Goal: Task Accomplishment & Management: Use online tool/utility

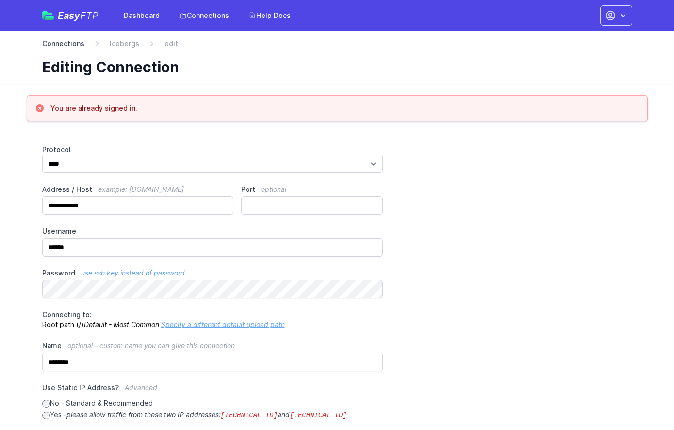
click at [67, 45] on link "Connections" at bounding box center [63, 44] width 42 height 10
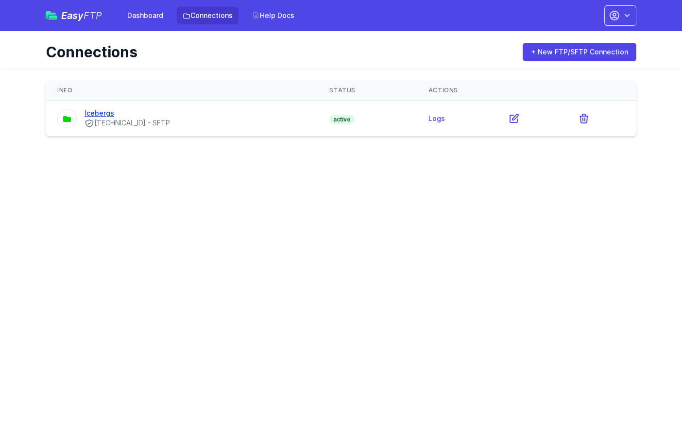
click at [106, 113] on link "Icebergs" at bounding box center [99, 113] width 30 height 8
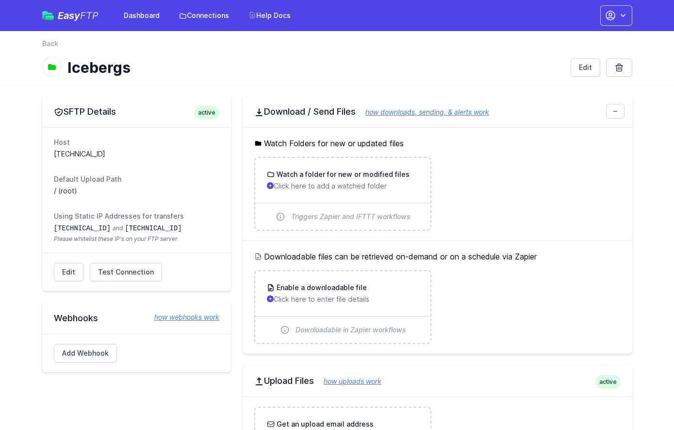
drag, startPoint x: 124, startPoint y: 148, endPoint x: 99, endPoint y: 161, distance: 27.8
click at [99, 161] on dl "Host 27.32.98.234:22 Default Upload Path / (root) Using Static IP Addresses for…" at bounding box center [137, 189] width 166 height 105
copy dd "27.32.98.234:22"
click at [68, 159] on dl "Host 27.32.98.234:22 Default Upload Path / (root) Using Static IP Addresses for…" at bounding box center [137, 189] width 166 height 105
drag, startPoint x: 109, startPoint y: 152, endPoint x: 47, endPoint y: 152, distance: 62.1
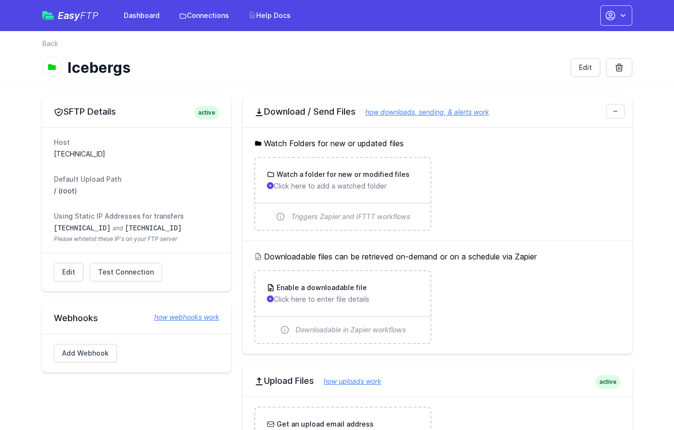
click at [47, 152] on div "Host 27.32.98.234:22 Default Upload Path / (root) Using Static IP Addresses for…" at bounding box center [136, 189] width 189 height 125
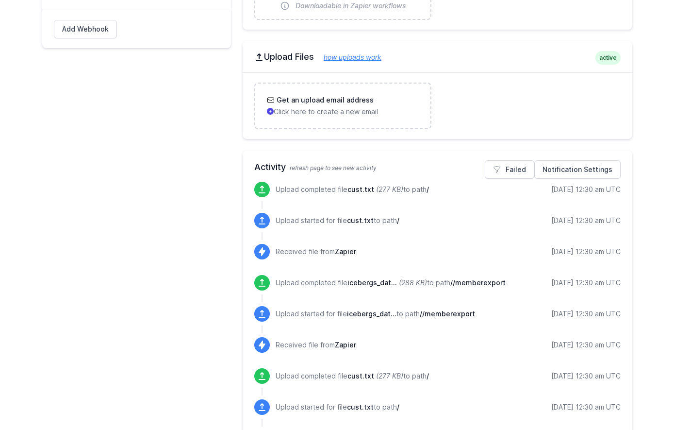
scroll to position [343, 0]
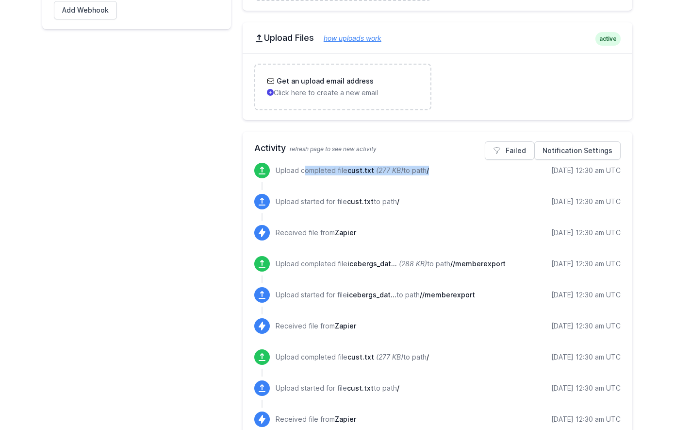
drag, startPoint x: 435, startPoint y: 170, endPoint x: 283, endPoint y: 171, distance: 152.9
click at [283, 171] on div "Upload completed file cust.txt (277 KB) to path / 8/21/2025 12:30 am UTC" at bounding box center [448, 171] width 345 height 16
click at [351, 175] on p "Upload completed file cust.txt (277 KB) to path /" at bounding box center [352, 171] width 153 height 10
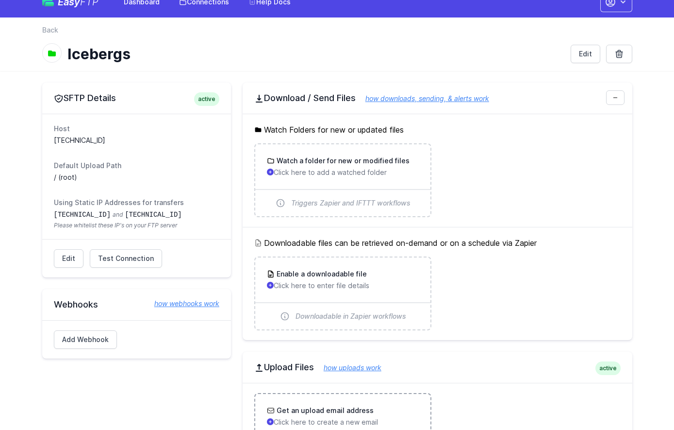
scroll to position [11, 0]
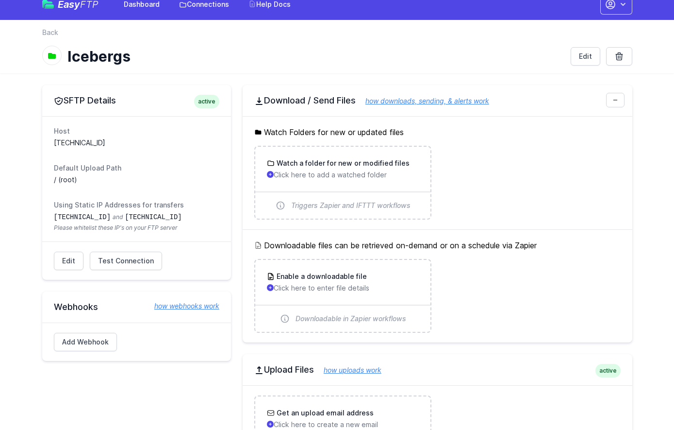
click at [125, 143] on dd "27.32.98.234:22" at bounding box center [137, 143] width 166 height 10
drag, startPoint x: 126, startPoint y: 142, endPoint x: 52, endPoint y: 140, distance: 73.8
click at [52, 140] on div "Host 27.32.98.234:22 Default Upload Path / (root) Using Static IP Addresses for…" at bounding box center [136, 178] width 189 height 125
copy dd "27.32.98.234:22"
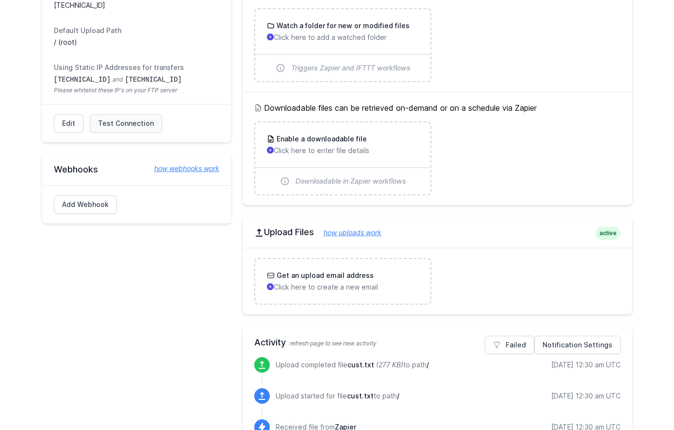
scroll to position [84, 0]
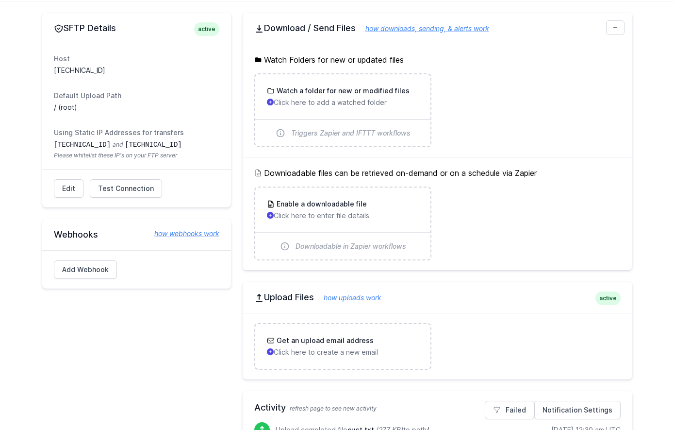
drag, startPoint x: 95, startPoint y: 118, endPoint x: 51, endPoint y: 106, distance: 45.7
click at [51, 106] on div "Host 27.32.98.234:22 Default Upload Path / (root) Using Static IP Addresses for…" at bounding box center [136, 106] width 189 height 125
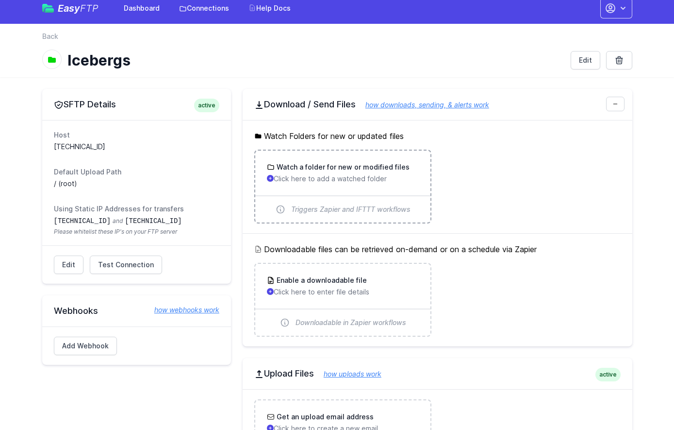
scroll to position [0, 0]
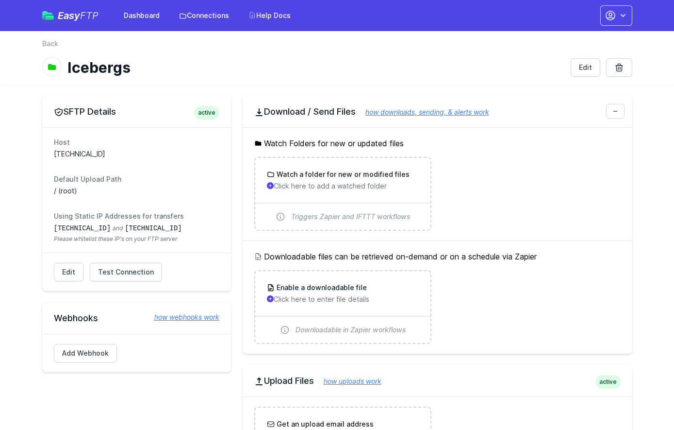
click at [214, 190] on dd "/ (root)" at bounding box center [137, 191] width 166 height 10
